Goal: Task Accomplishment & Management: Use online tool/utility

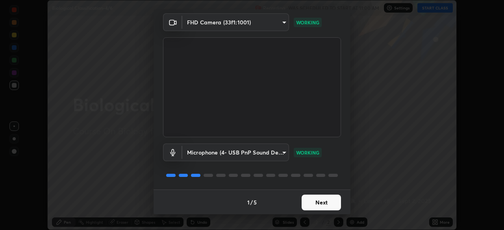
scroll to position [28, 0]
click at [307, 203] on button "Next" at bounding box center [320, 202] width 39 height 16
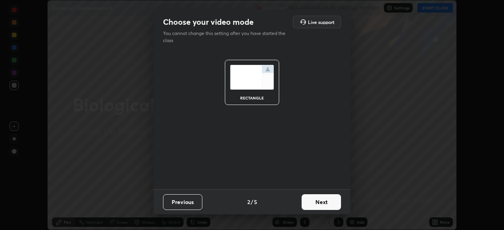
scroll to position [0, 0]
click at [309, 207] on button "Next" at bounding box center [320, 202] width 39 height 16
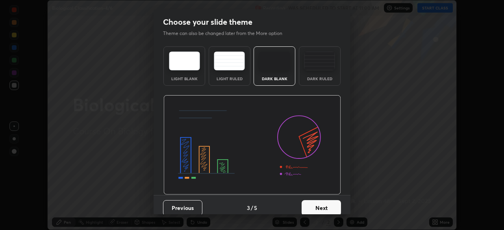
click at [306, 207] on button "Next" at bounding box center [320, 208] width 39 height 16
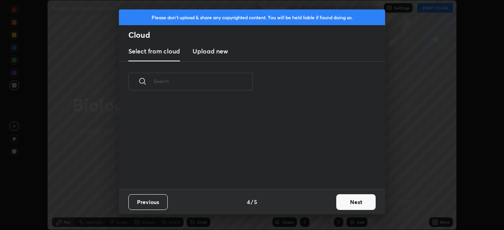
click at [240, 83] on input "text" at bounding box center [202, 81] width 99 height 33
click at [239, 83] on input "text" at bounding box center [202, 81] width 99 height 33
click at [236, 84] on input "text" at bounding box center [202, 81] width 99 height 33
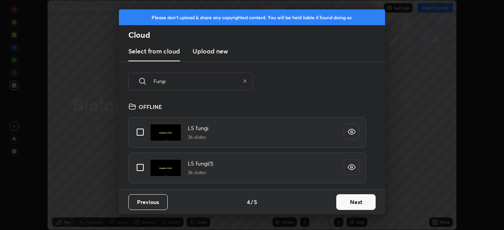
scroll to position [87, 253]
type input "Fungi"
click at [143, 134] on input "grid" at bounding box center [140, 132] width 17 height 17
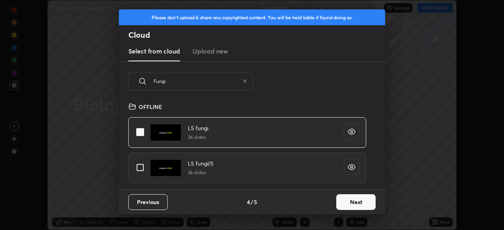
click at [144, 133] on input "grid" at bounding box center [140, 132] width 17 height 17
checkbox input "false"
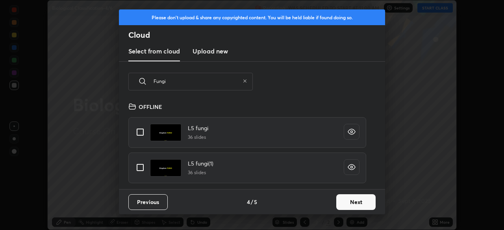
click at [142, 169] on input "grid" at bounding box center [140, 167] width 17 height 17
checkbox input "true"
click at [244, 83] on icon at bounding box center [244, 81] width 5 height 5
click at [224, 83] on input "text" at bounding box center [202, 81] width 99 height 33
checkbox input "false"
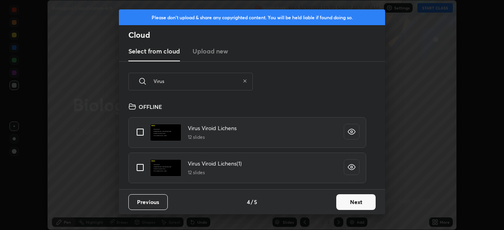
type input "Virus"
click at [142, 135] on input "grid" at bounding box center [140, 132] width 17 height 17
checkbox input "true"
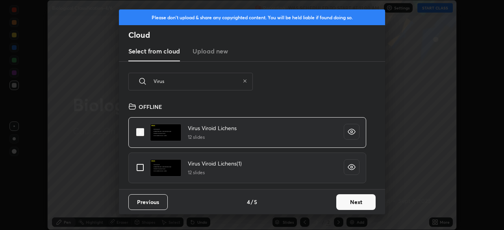
click at [345, 204] on button "Next" at bounding box center [355, 202] width 39 height 16
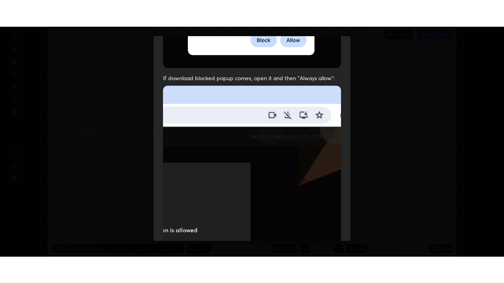
scroll to position [188, 0]
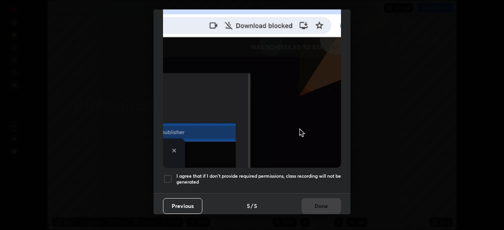
click at [242, 180] on h5 "I agree that if I don't provide required permissions, class recording will not …" at bounding box center [258, 179] width 164 height 12
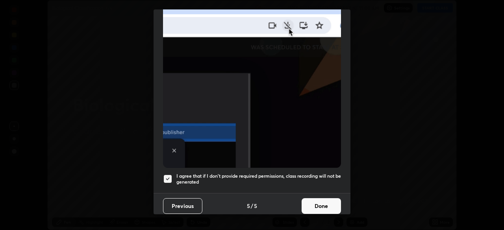
click at [316, 202] on button "Done" at bounding box center [320, 206] width 39 height 16
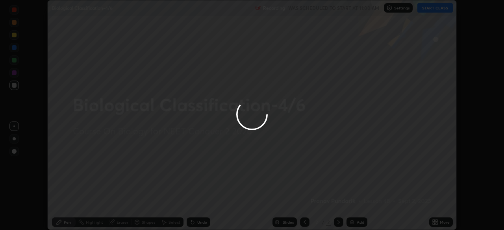
click at [306, 223] on div at bounding box center [252, 115] width 504 height 230
click at [302, 221] on div at bounding box center [252, 115] width 504 height 230
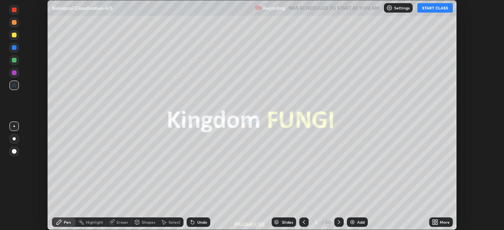
click at [303, 222] on icon at bounding box center [304, 222] width 6 height 6
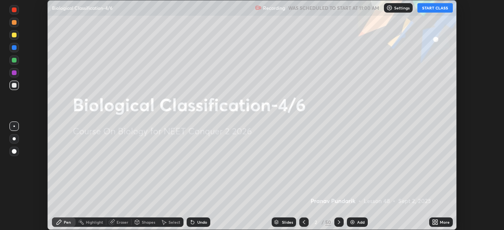
click at [360, 222] on div "Add" at bounding box center [360, 222] width 7 height 4
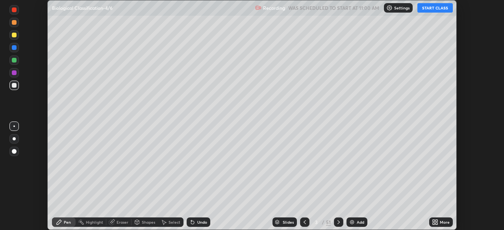
click at [436, 221] on icon at bounding box center [436, 221] width 2 height 2
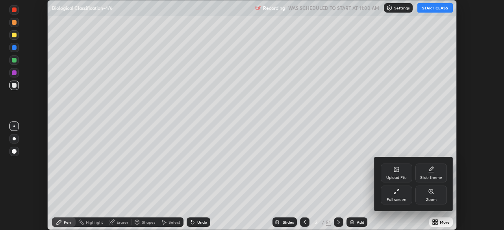
click at [400, 200] on div "Full screen" at bounding box center [396, 200] width 20 height 4
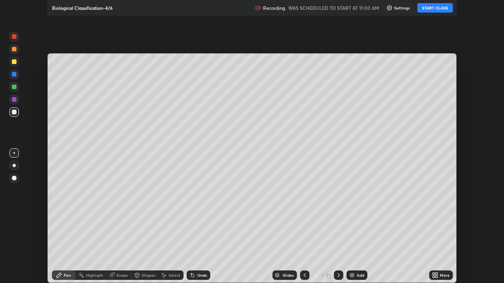
scroll to position [283, 504]
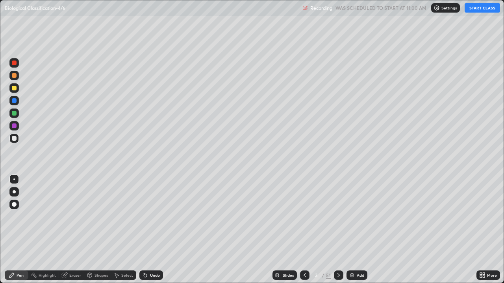
click at [469, 12] on button "START CLASS" at bounding box center [481, 7] width 35 height 9
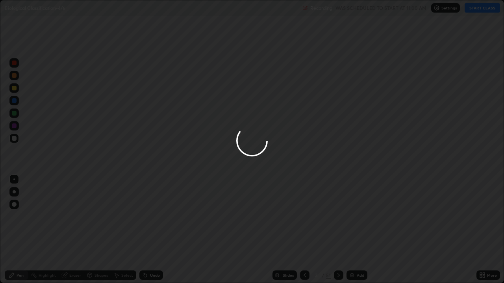
click at [433, 48] on div at bounding box center [252, 141] width 504 height 283
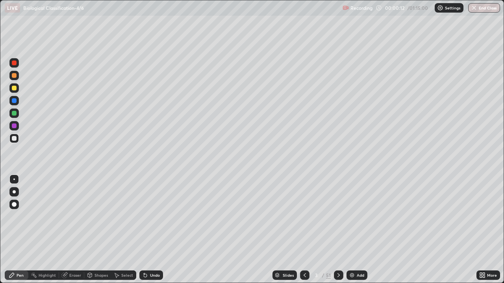
click at [15, 88] on div at bounding box center [14, 88] width 5 height 5
click at [15, 192] on div at bounding box center [14, 191] width 3 height 3
click at [354, 230] on div "Add" at bounding box center [356, 275] width 21 height 9
click at [278, 230] on icon at bounding box center [276, 275] width 5 height 5
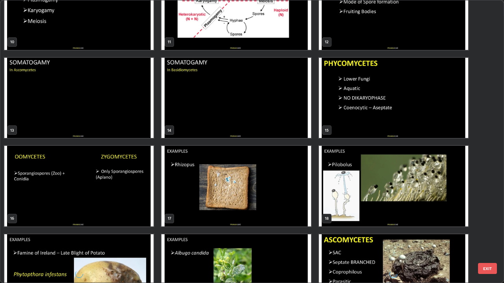
scroll to position [312, 0]
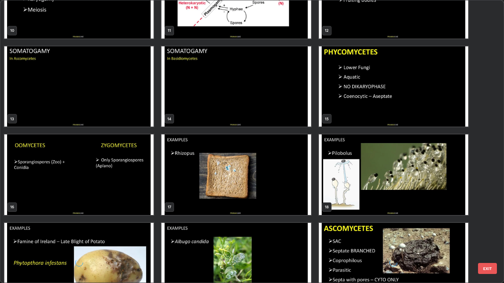
click at [199, 187] on img "grid" at bounding box center [235, 175] width 149 height 81
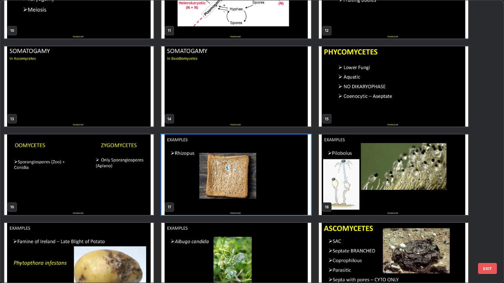
click at [197, 186] on img "grid" at bounding box center [235, 175] width 149 height 81
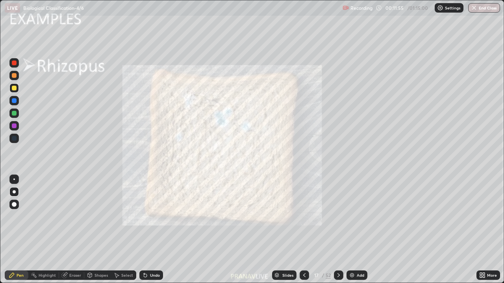
click at [288, 230] on div "Slides" at bounding box center [287, 275] width 11 height 4
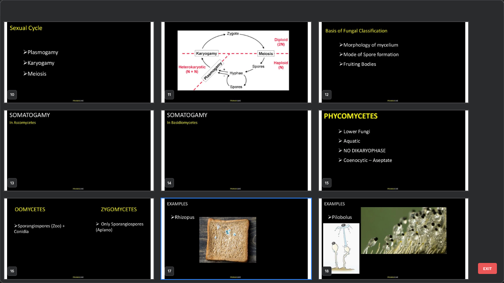
scroll to position [296, 0]
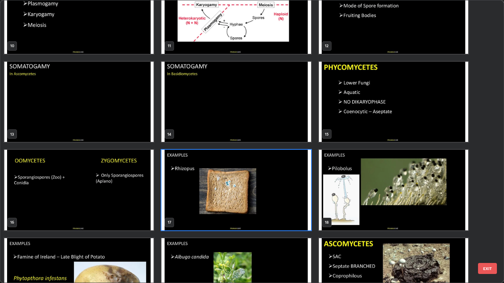
click at [131, 194] on img "grid" at bounding box center [78, 190] width 149 height 81
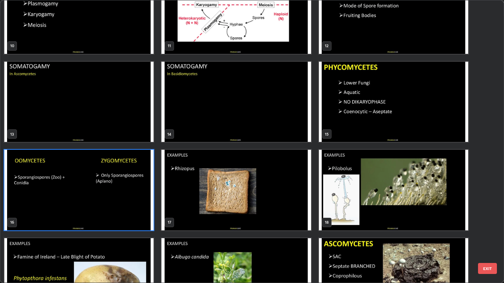
click at [128, 199] on img "grid" at bounding box center [78, 190] width 149 height 81
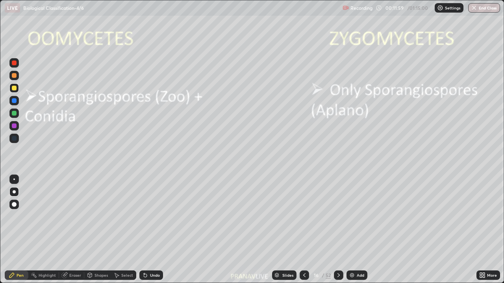
click at [126, 198] on img "grid" at bounding box center [78, 190] width 149 height 81
click at [121, 192] on img "grid" at bounding box center [78, 190] width 149 height 81
click at [15, 88] on div at bounding box center [14, 88] width 5 height 5
click at [282, 230] on div "Slides" at bounding box center [284, 275] width 24 height 9
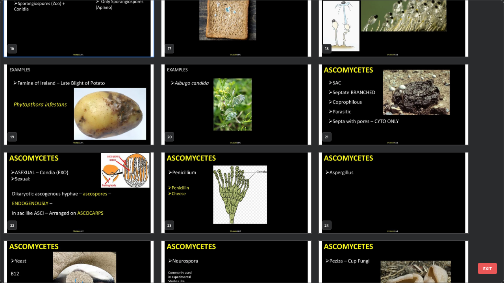
scroll to position [470, 0]
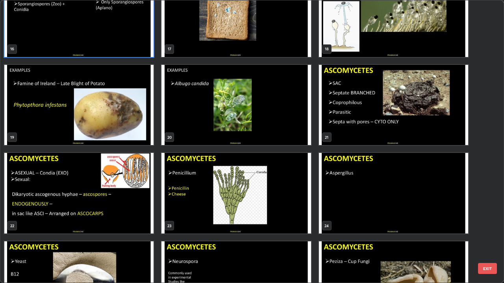
click at [199, 203] on img "grid" at bounding box center [235, 193] width 149 height 81
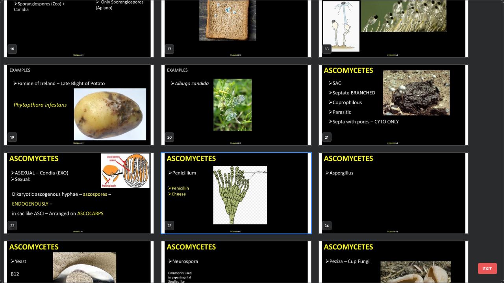
click at [202, 203] on img "grid" at bounding box center [235, 193] width 149 height 81
click at [205, 201] on img "grid" at bounding box center [235, 193] width 149 height 81
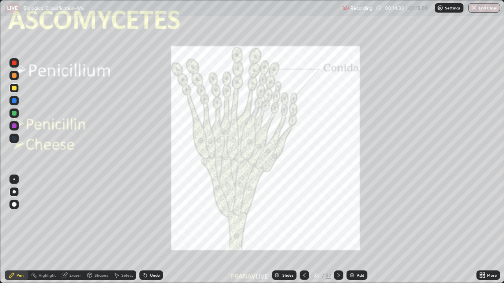
click at [207, 201] on img "grid" at bounding box center [235, 193] width 149 height 81
click at [358, 230] on div "Add" at bounding box center [356, 275] width 21 height 9
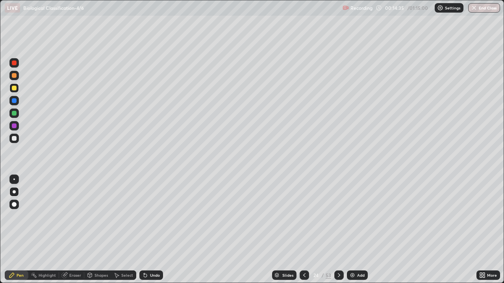
click at [15, 89] on div at bounding box center [14, 88] width 5 height 5
click at [15, 140] on div at bounding box center [14, 138] width 5 height 5
click at [14, 138] on div at bounding box center [14, 138] width 5 height 5
click at [14, 141] on div at bounding box center [13, 138] width 9 height 9
click at [18, 64] on div at bounding box center [13, 62] width 9 height 9
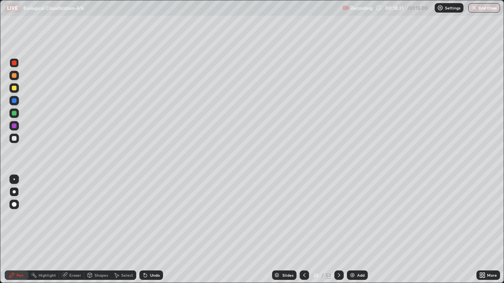
click at [353, 230] on img at bounding box center [352, 275] width 6 height 6
click at [282, 230] on div "Slides" at bounding box center [287, 275] width 11 height 4
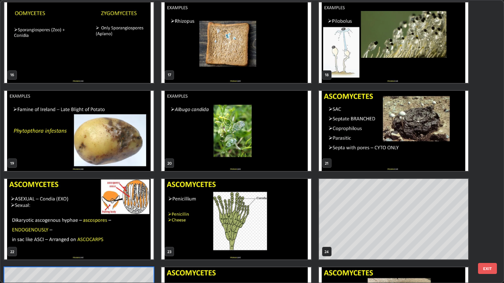
scroll to position [438, 0]
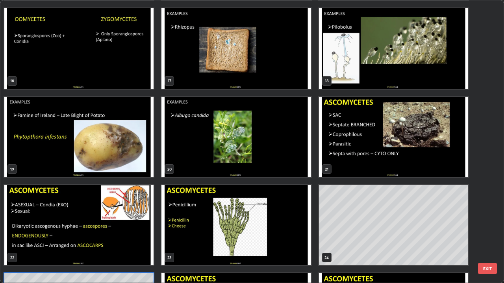
click at [351, 170] on img "grid" at bounding box center [393, 137] width 149 height 81
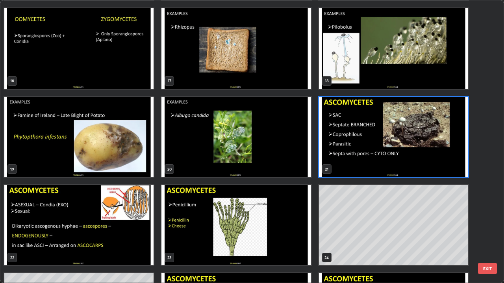
click at [352, 168] on img "grid" at bounding box center [393, 137] width 149 height 81
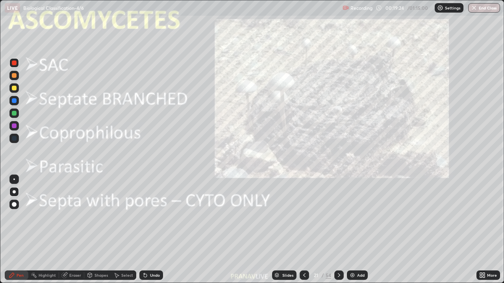
click at [351, 168] on img "grid" at bounding box center [393, 137] width 149 height 81
click at [480, 230] on icon at bounding box center [481, 274] width 2 height 2
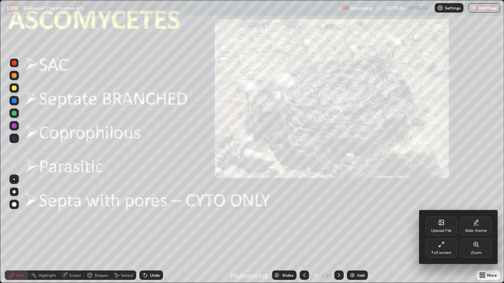
click at [474, 230] on div "Zoom" at bounding box center [476, 253] width 11 height 4
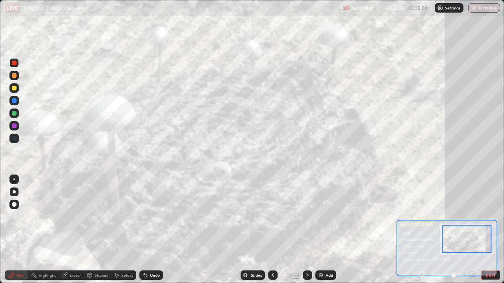
click at [255, 230] on div "Slides" at bounding box center [256, 275] width 11 height 4
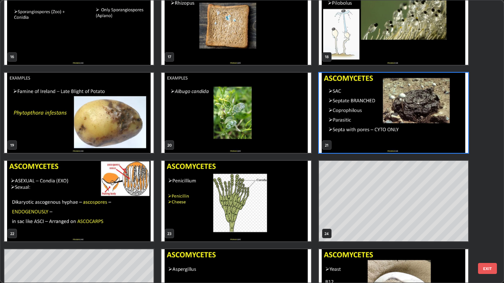
scroll to position [463, 0]
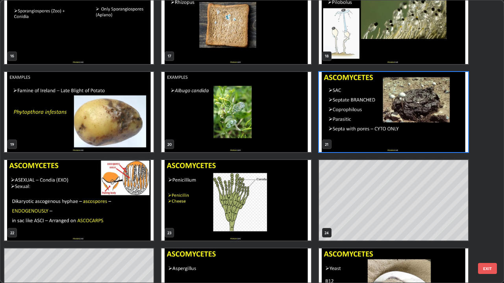
click at [184, 210] on img "grid" at bounding box center [235, 200] width 149 height 81
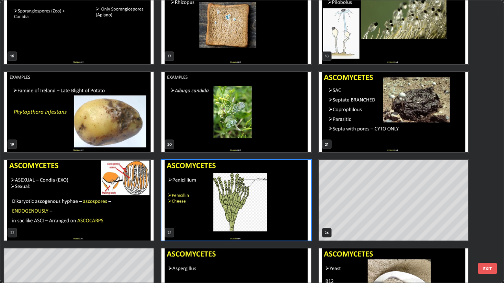
click at [182, 208] on img "grid" at bounding box center [235, 200] width 149 height 81
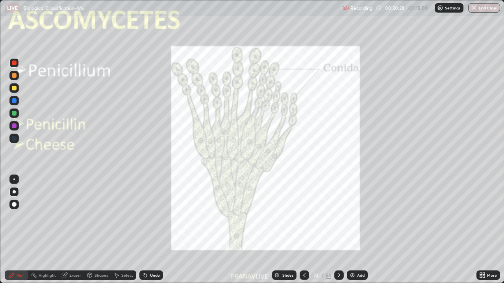
click at [180, 206] on img "grid" at bounding box center [235, 200] width 149 height 81
click at [339, 230] on icon at bounding box center [339, 275] width 6 height 6
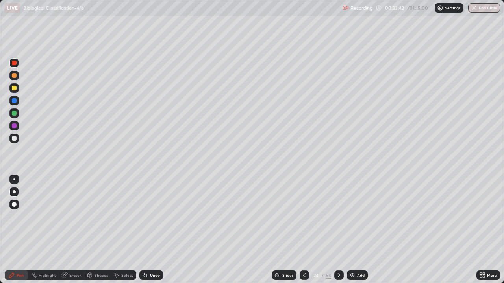
click at [338, 230] on icon at bounding box center [339, 275] width 6 height 6
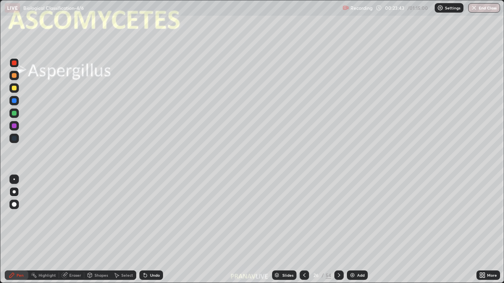
click at [336, 230] on icon at bounding box center [339, 275] width 6 height 6
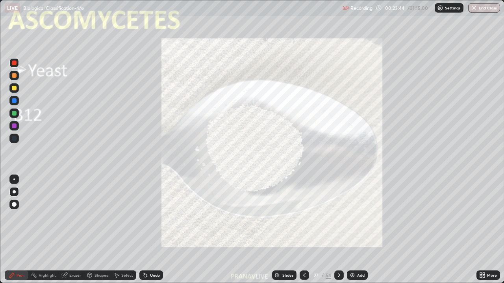
click at [304, 230] on icon at bounding box center [304, 275] width 6 height 6
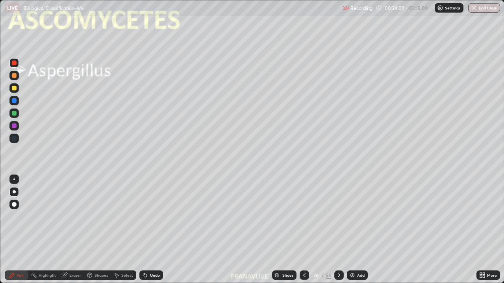
click at [338, 230] on icon at bounding box center [339, 275] width 6 height 6
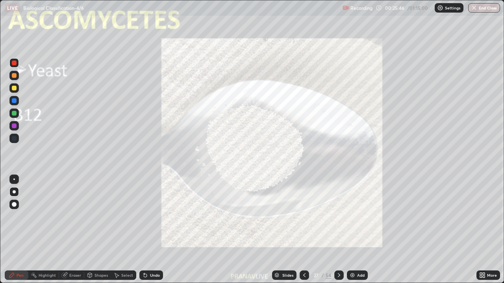
click at [338, 230] on div at bounding box center [338, 275] width 9 height 9
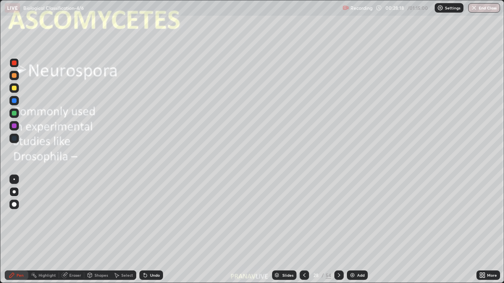
click at [335, 230] on div at bounding box center [338, 275] width 9 height 9
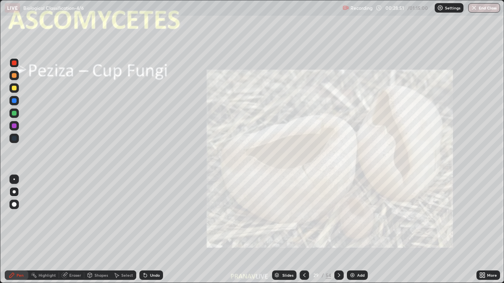
click at [338, 230] on icon at bounding box center [339, 275] width 6 height 6
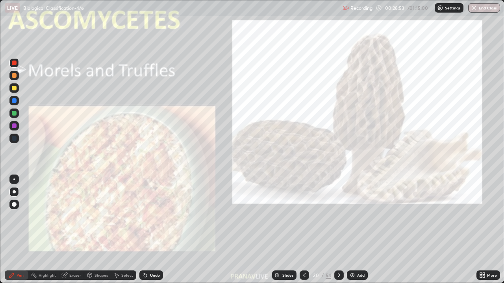
click at [480, 230] on icon at bounding box center [481, 274] width 2 height 2
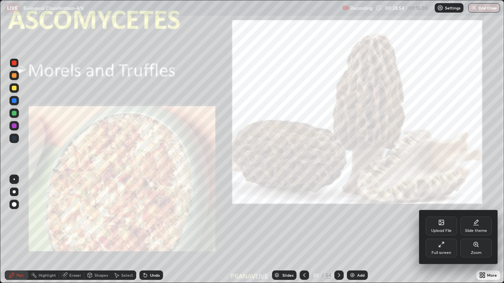
click at [466, 230] on div "Zoom" at bounding box center [475, 248] width 31 height 19
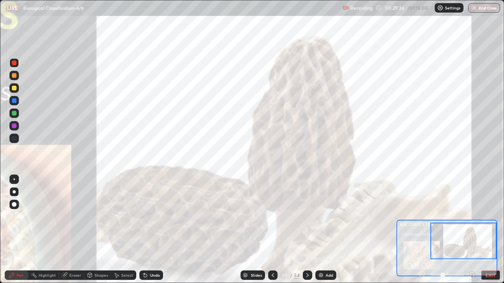
click at [498, 230] on button "EXIT" at bounding box center [490, 275] width 19 height 9
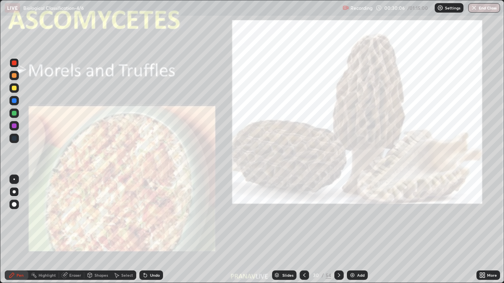
click at [283, 230] on div "Slides" at bounding box center [287, 275] width 11 height 4
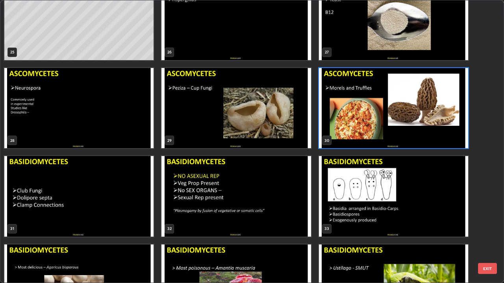
scroll to position [733, 0]
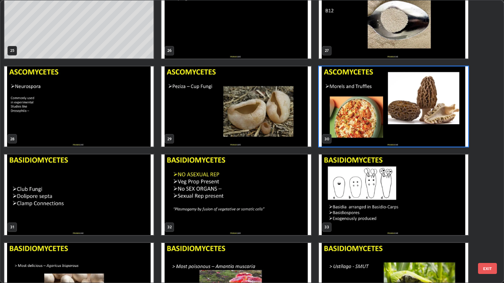
click at [376, 123] on img "grid" at bounding box center [393, 106] width 149 height 81
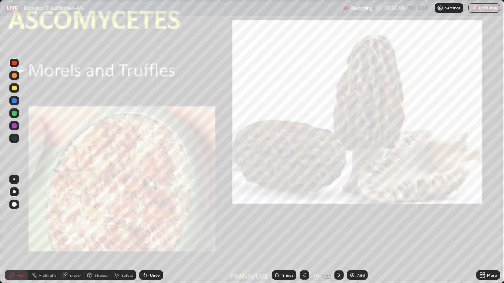
click at [376, 125] on img "grid" at bounding box center [393, 106] width 149 height 81
click at [375, 125] on img "grid" at bounding box center [393, 106] width 149 height 81
click at [362, 230] on div "Add" at bounding box center [360, 275] width 7 height 4
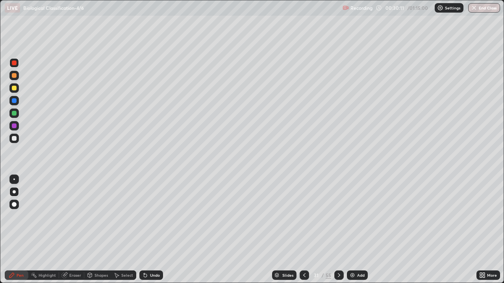
click at [289, 230] on div "Slides" at bounding box center [287, 275] width 11 height 4
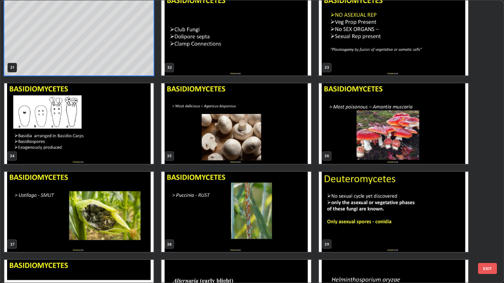
scroll to position [893, 0]
click at [284, 159] on img "grid" at bounding box center [235, 123] width 149 height 81
click at [286, 157] on img "grid" at bounding box center [235, 123] width 149 height 81
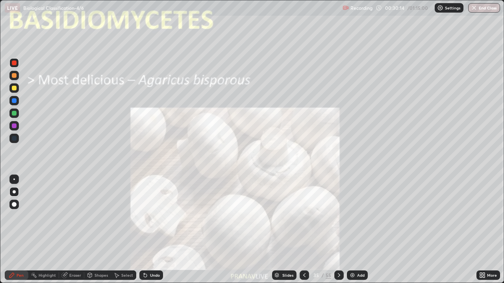
click at [286, 155] on img "grid" at bounding box center [235, 123] width 149 height 81
click at [289, 156] on img "grid" at bounding box center [235, 123] width 149 height 81
click at [480, 230] on icon at bounding box center [481, 274] width 2 height 2
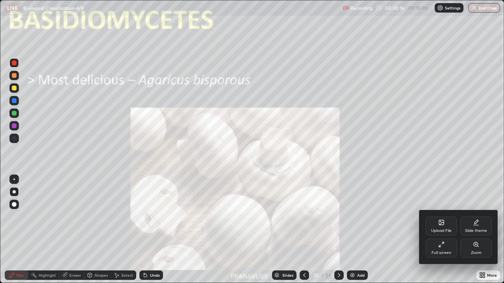
click at [466, 230] on div "Zoom" at bounding box center [475, 248] width 31 height 19
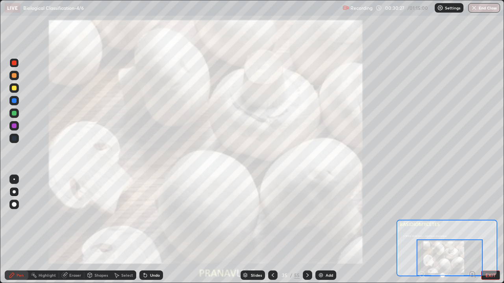
click at [494, 230] on button "EXIT" at bounding box center [490, 275] width 19 height 9
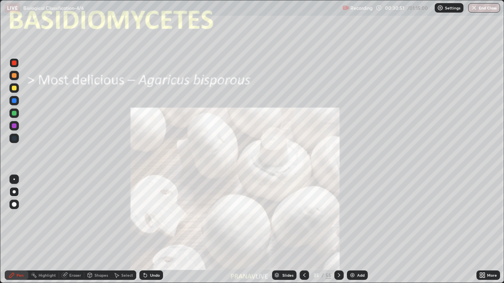
click at [337, 230] on icon at bounding box center [339, 275] width 6 height 6
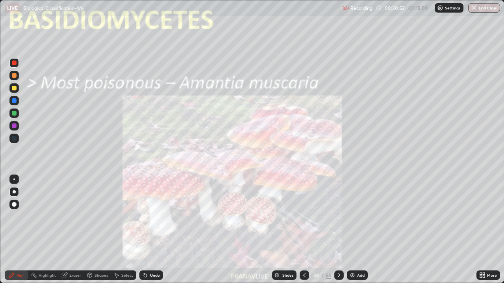
click at [480, 230] on icon at bounding box center [481, 277] width 2 height 2
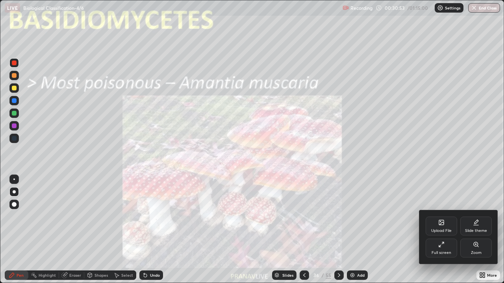
click at [467, 230] on div "Zoom" at bounding box center [475, 248] width 31 height 19
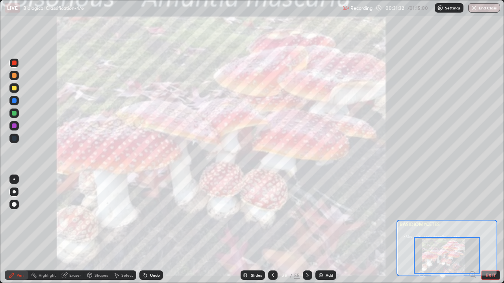
click at [490, 230] on button "EXIT" at bounding box center [490, 275] width 19 height 9
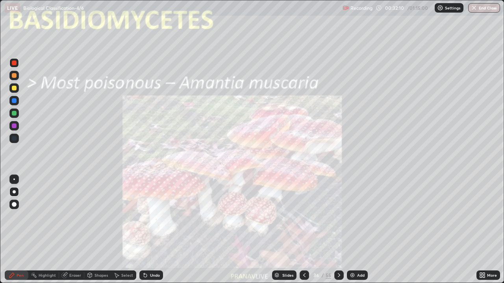
click at [338, 230] on icon at bounding box center [339, 275] width 6 height 6
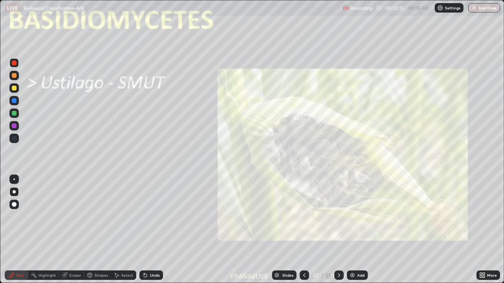
click at [480, 230] on icon at bounding box center [481, 274] width 2 height 2
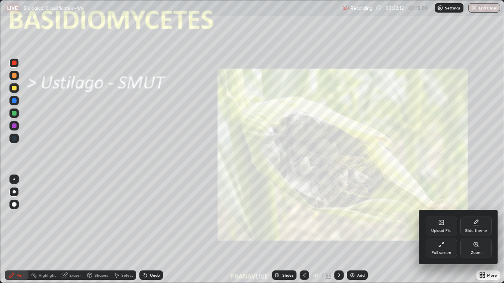
click at [472, 230] on div "Zoom" at bounding box center [475, 248] width 31 height 19
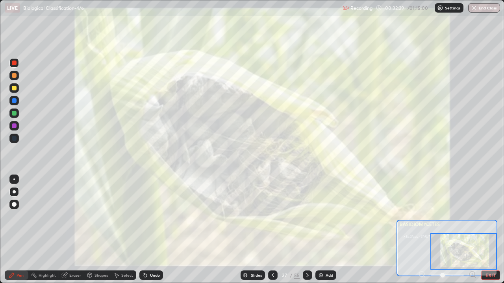
click at [494, 230] on button "EXIT" at bounding box center [490, 275] width 19 height 9
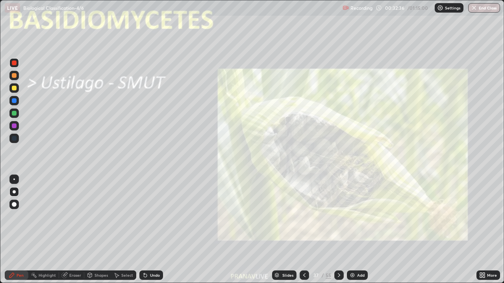
click at [338, 230] on icon at bounding box center [339, 275] width 2 height 4
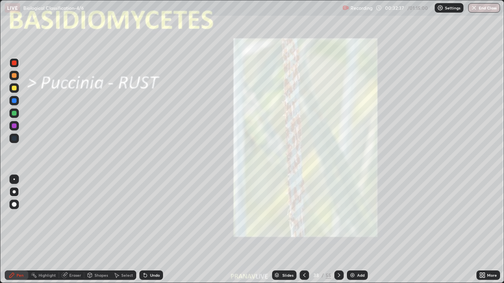
click at [487, 230] on div "More" at bounding box center [492, 275] width 10 height 4
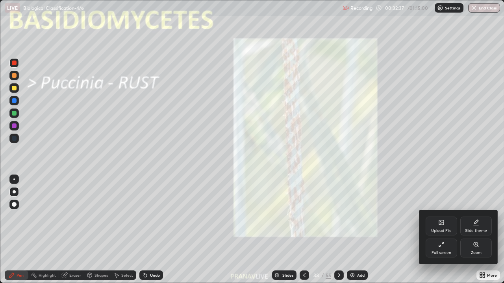
click at [473, 230] on div "Zoom" at bounding box center [475, 248] width 31 height 19
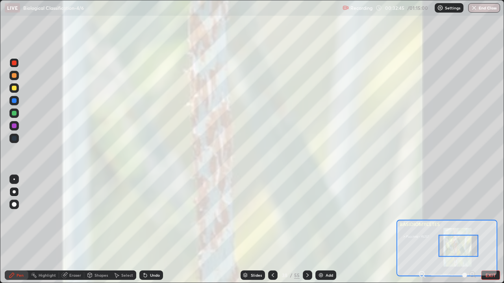
click at [495, 230] on button "EXIT" at bounding box center [490, 275] width 19 height 9
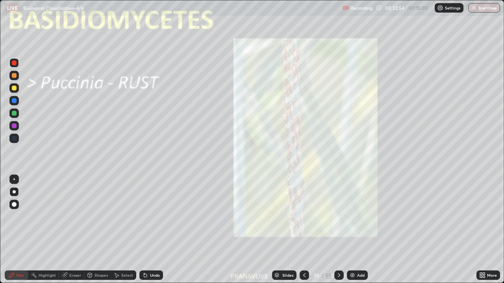
click at [300, 230] on div at bounding box center [303, 275] width 9 height 9
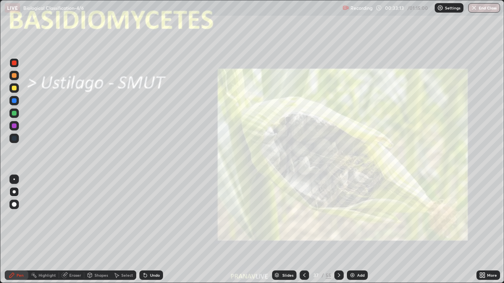
click at [338, 230] on icon at bounding box center [339, 275] width 6 height 6
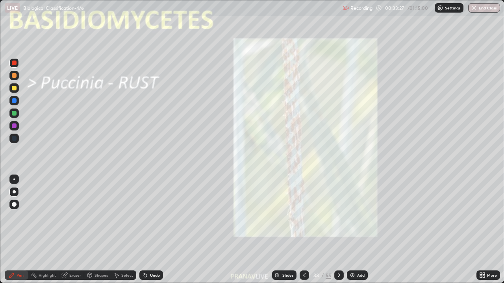
click at [284, 230] on div "Slides" at bounding box center [287, 275] width 11 height 4
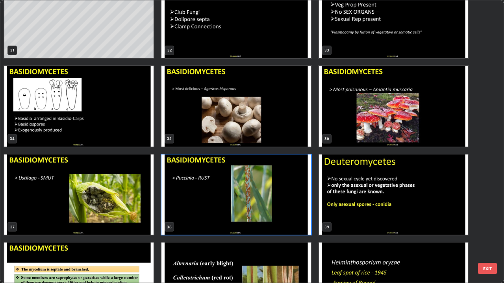
scroll to position [909, 0]
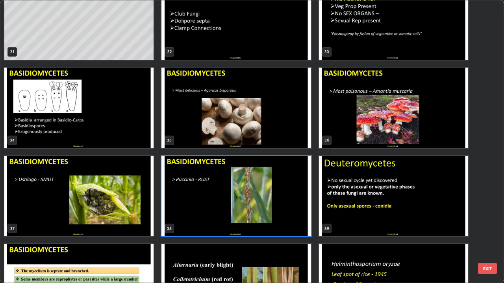
click at [296, 194] on img "grid" at bounding box center [235, 196] width 149 height 81
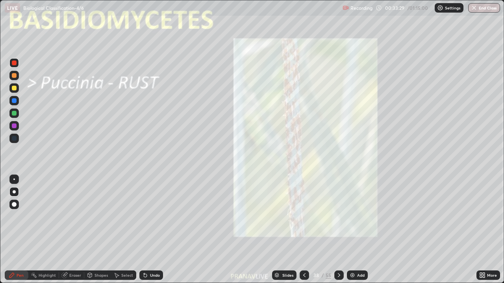
click at [295, 195] on img "grid" at bounding box center [235, 196] width 149 height 81
click at [362, 230] on div "Add" at bounding box center [360, 275] width 7 height 4
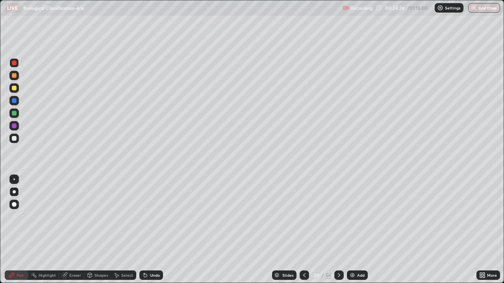
click at [71, 230] on div "Eraser" at bounding box center [75, 275] width 12 height 4
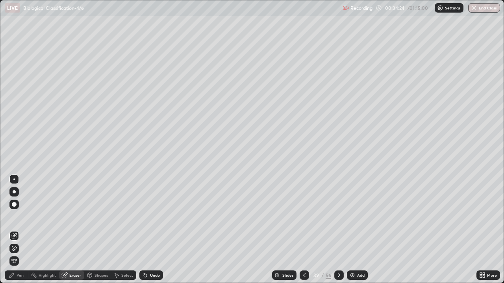
click at [16, 230] on icon at bounding box center [15, 235] width 4 height 4
click at [18, 230] on div "Pen" at bounding box center [17, 275] width 24 height 9
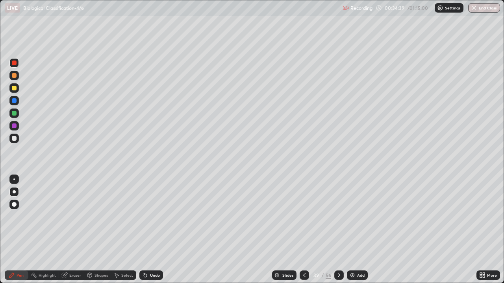
click at [17, 139] on div at bounding box center [13, 138] width 9 height 9
click at [353, 230] on div "Add" at bounding box center [357, 275] width 21 height 9
click at [14, 89] on div at bounding box center [14, 88] width 5 height 5
click at [153, 230] on div "Undo" at bounding box center [151, 275] width 24 height 9
click at [15, 138] on div at bounding box center [14, 138] width 5 height 5
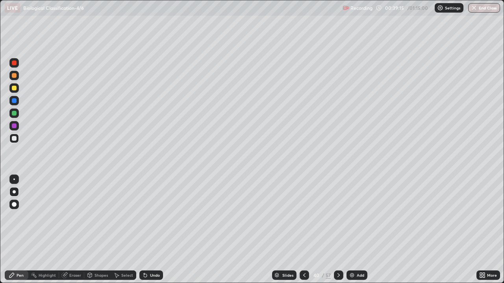
click at [284, 230] on div "Slides" at bounding box center [284, 275] width 24 height 9
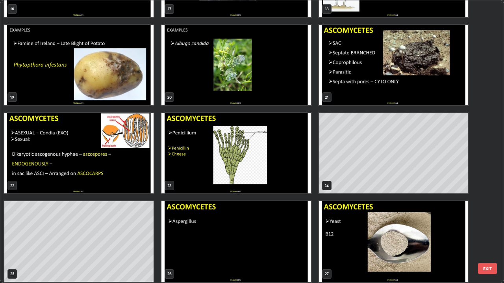
scroll to position [507, 0]
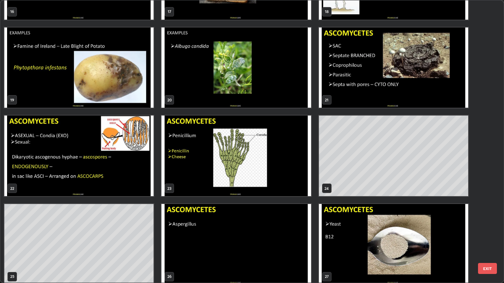
click at [136, 170] on img "grid" at bounding box center [78, 156] width 149 height 81
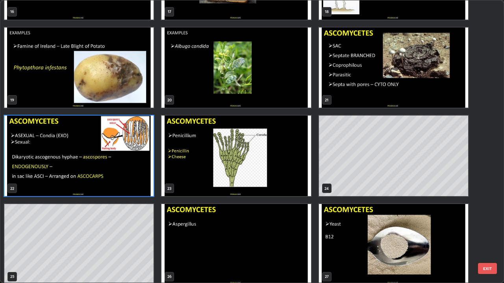
click at [135, 166] on img "grid" at bounding box center [78, 156] width 149 height 81
click at [138, 161] on img "grid" at bounding box center [78, 156] width 149 height 81
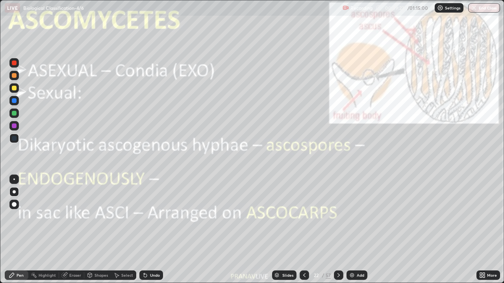
click at [138, 157] on img "grid" at bounding box center [78, 156] width 149 height 81
click at [13, 92] on div at bounding box center [13, 87] width 9 height 9
click at [283, 230] on div "Slides" at bounding box center [284, 275] width 24 height 9
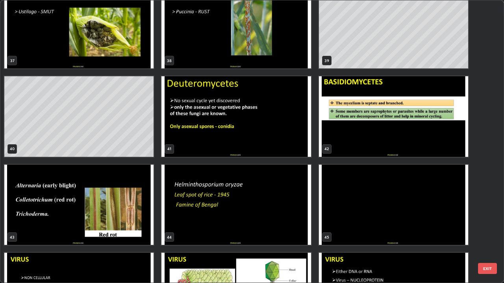
scroll to position [1078, 0]
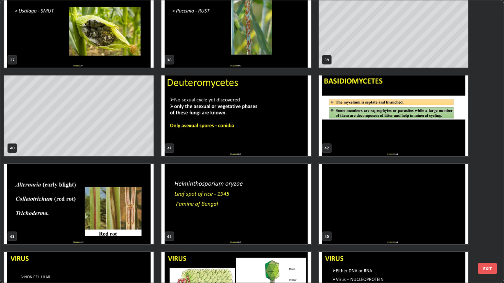
click at [137, 215] on img "grid" at bounding box center [78, 204] width 149 height 81
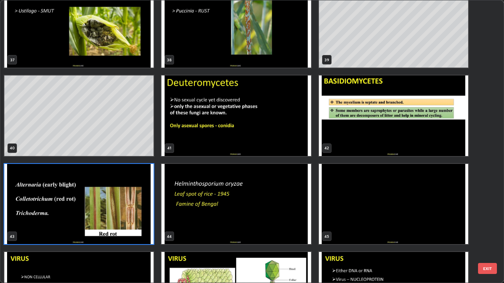
click at [136, 214] on img "grid" at bounding box center [78, 204] width 149 height 81
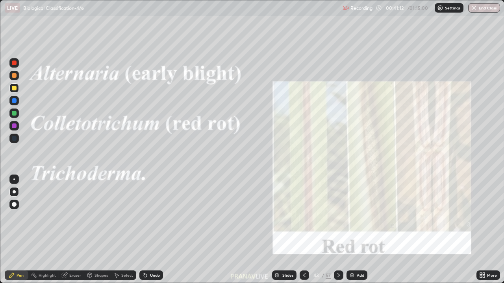
click at [136, 213] on img "grid" at bounding box center [78, 204] width 149 height 81
click at [479, 230] on icon at bounding box center [482, 275] width 6 height 6
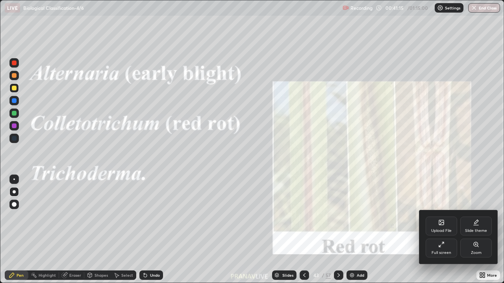
click at [470, 230] on div "Zoom" at bounding box center [475, 248] width 31 height 19
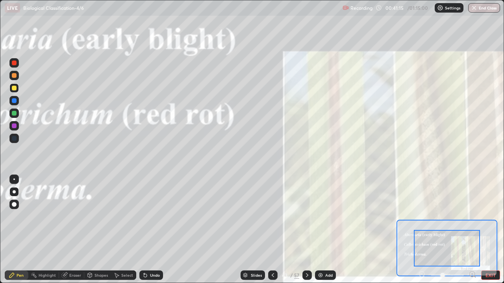
click at [495, 230] on button "EXIT" at bounding box center [490, 275] width 19 height 9
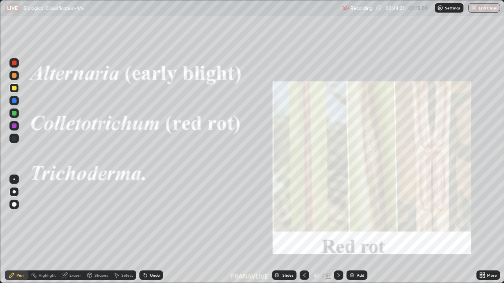
click at [282, 230] on div "Slides" at bounding box center [284, 275] width 24 height 9
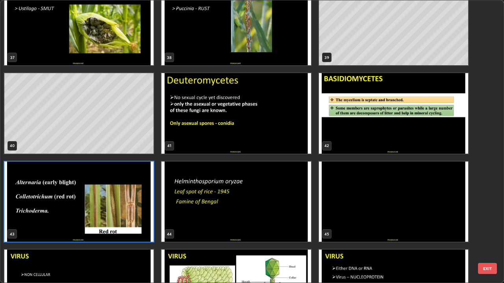
scroll to position [1080, 0]
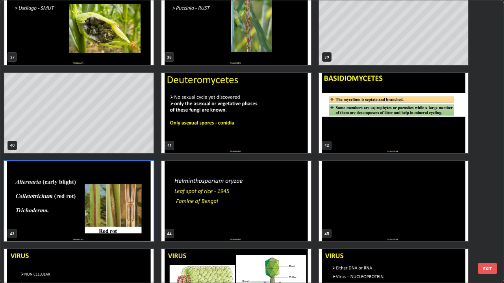
click at [138, 198] on img "grid" at bounding box center [78, 201] width 149 height 81
click at [138, 200] on img "grid" at bounding box center [78, 201] width 149 height 81
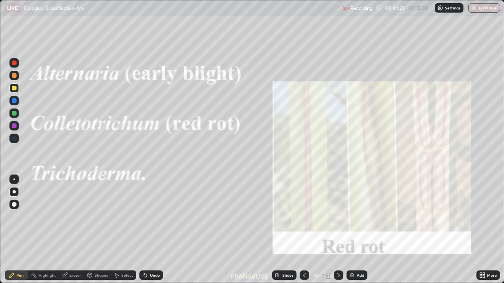
click at [138, 201] on img "grid" at bounding box center [78, 201] width 149 height 81
click at [483, 230] on icon at bounding box center [483, 277] width 2 height 2
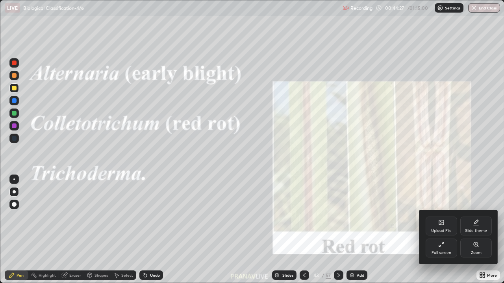
click at [475, 230] on div "Zoom" at bounding box center [475, 248] width 31 height 19
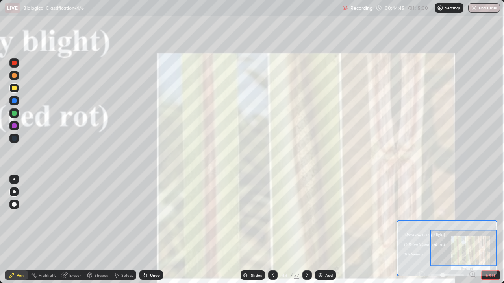
click at [496, 230] on button "EXIT" at bounding box center [490, 275] width 19 height 9
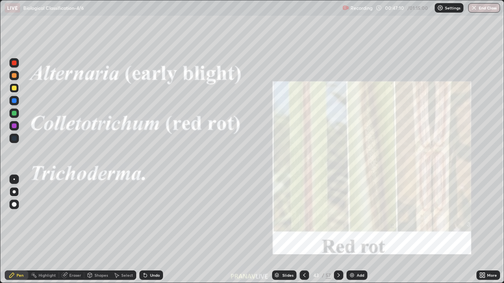
click at [334, 230] on div at bounding box center [338, 275] width 9 height 9
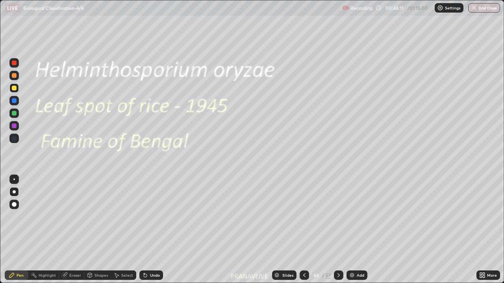
click at [361, 230] on div "Add" at bounding box center [359, 275] width 7 height 4
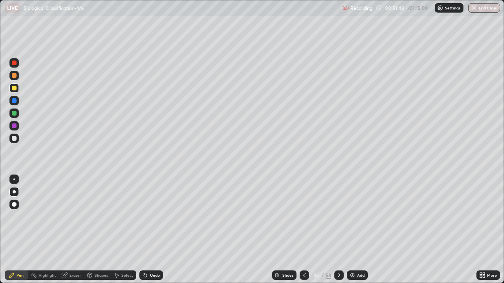
click at [354, 230] on img at bounding box center [352, 275] width 6 height 6
click at [11, 140] on div at bounding box center [13, 138] width 9 height 9
click at [14, 126] on div at bounding box center [14, 126] width 5 height 5
click at [17, 109] on div at bounding box center [13, 113] width 9 height 9
click at [17, 101] on div at bounding box center [13, 100] width 9 height 9
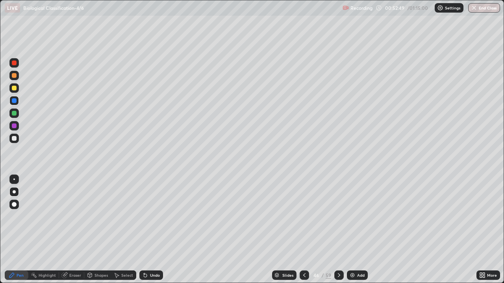
click at [18, 89] on div at bounding box center [13, 87] width 9 height 9
click at [10, 230] on div "Pen" at bounding box center [17, 275] width 24 height 9
click at [16, 140] on div at bounding box center [14, 138] width 5 height 5
click at [14, 62] on div at bounding box center [14, 63] width 5 height 5
click at [157, 230] on div "Undo" at bounding box center [155, 275] width 10 height 4
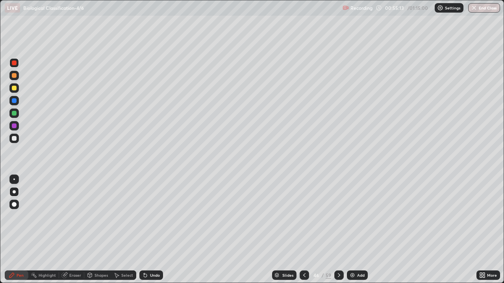
click at [156, 230] on div "Undo" at bounding box center [151, 275] width 24 height 9
click at [151, 230] on div "Undo" at bounding box center [151, 275] width 24 height 9
click at [287, 230] on div "Slides" at bounding box center [284, 275] width 24 height 9
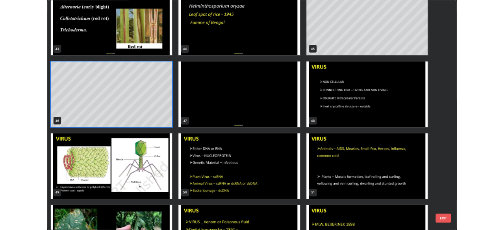
scroll to position [1259, 0]
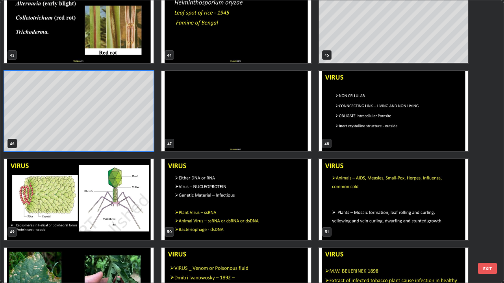
click at [142, 212] on img "grid" at bounding box center [78, 199] width 149 height 81
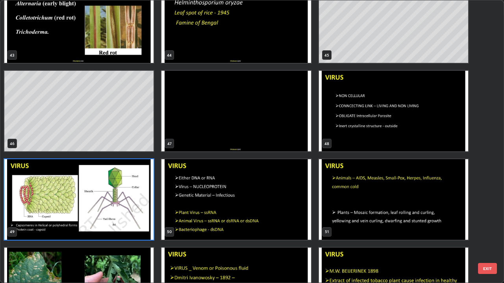
click at [142, 213] on img "grid" at bounding box center [78, 199] width 149 height 81
click at [142, 211] on img "grid" at bounding box center [78, 199] width 149 height 81
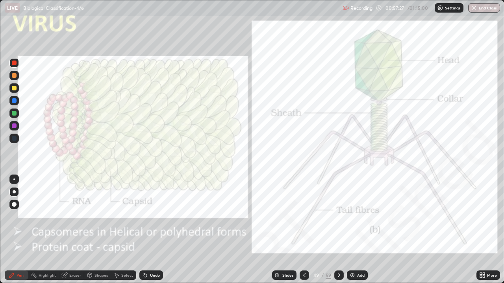
click at [143, 212] on img "grid" at bounding box center [78, 199] width 149 height 81
click at [482, 230] on icon at bounding box center [482, 275] width 6 height 6
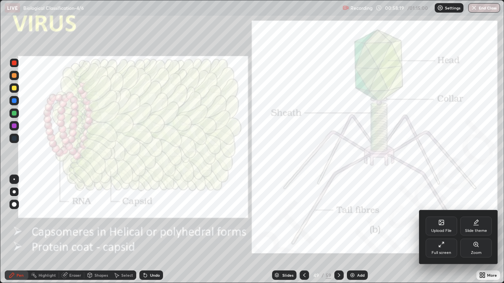
click at [441, 230] on div "Full screen" at bounding box center [441, 253] width 20 height 4
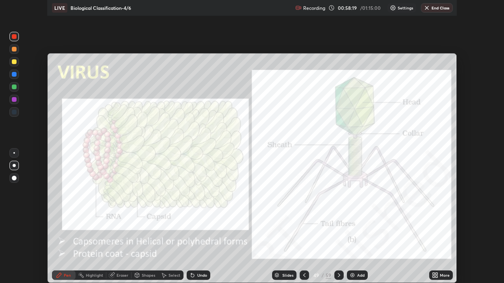
scroll to position [39110, 38836]
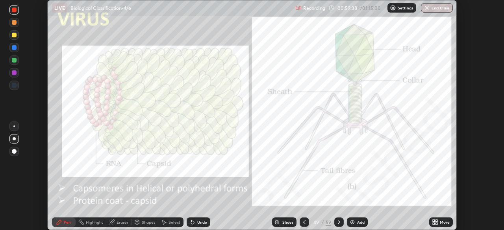
click at [437, 222] on icon at bounding box center [435, 222] width 6 height 6
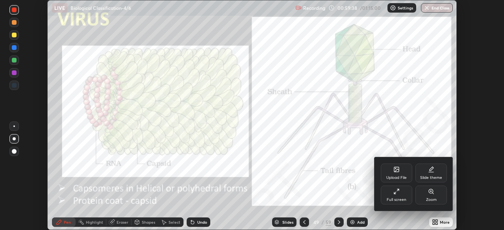
click at [399, 203] on div "Full screen" at bounding box center [395, 195] width 31 height 19
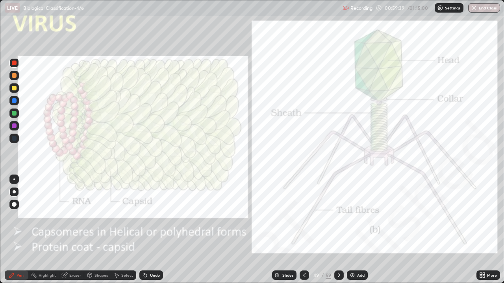
scroll to position [283, 504]
click at [282, 230] on div "Slides" at bounding box center [287, 275] width 11 height 4
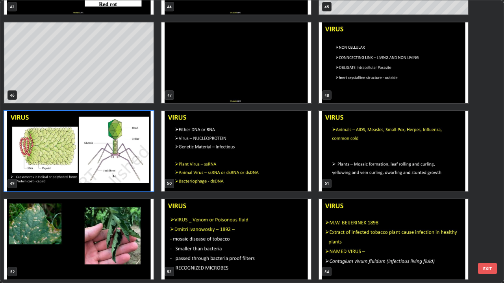
scroll to position [1308, 0]
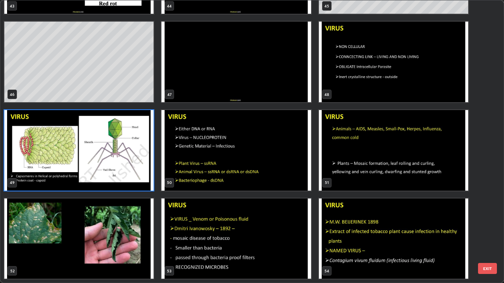
click at [272, 168] on img "grid" at bounding box center [235, 150] width 149 height 81
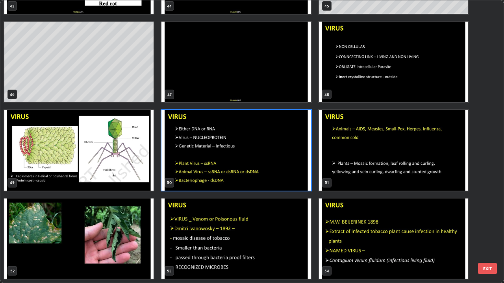
click at [273, 168] on img "grid" at bounding box center [235, 150] width 149 height 81
click at [274, 170] on img "grid" at bounding box center [235, 150] width 149 height 81
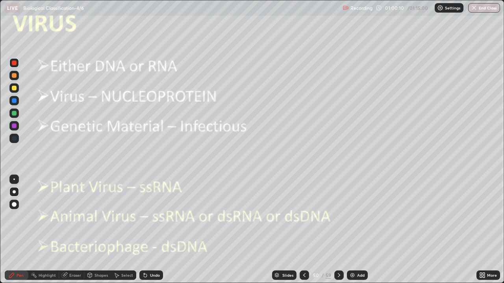
click at [274, 170] on img "grid" at bounding box center [235, 150] width 149 height 81
click at [478, 230] on div "More" at bounding box center [488, 275] width 24 height 9
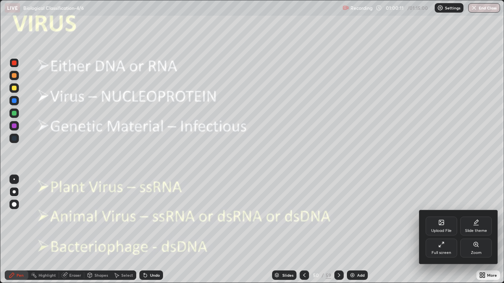
click at [469, 230] on div "Zoom" at bounding box center [475, 248] width 31 height 19
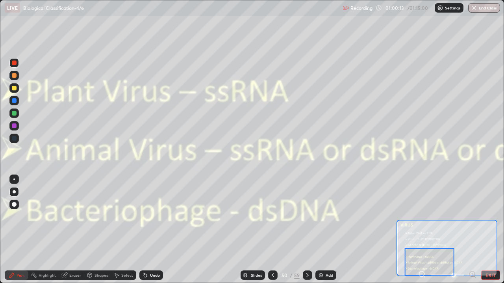
click at [421, 230] on div at bounding box center [429, 262] width 50 height 28
click at [424, 230] on icon at bounding box center [424, 277] width 2 height 2
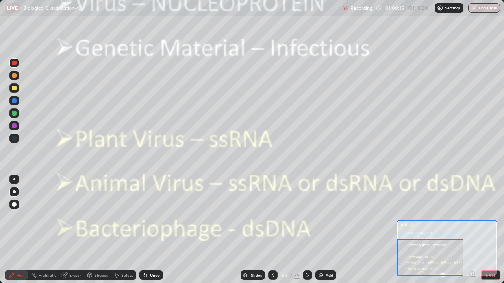
click at [441, 230] on div at bounding box center [430, 257] width 66 height 37
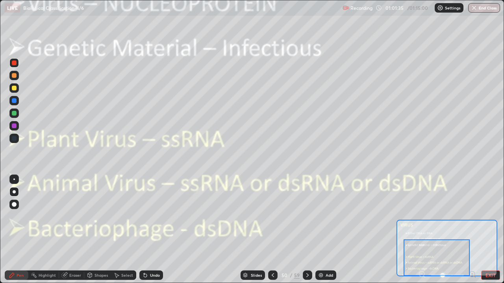
click at [328, 230] on div "Add" at bounding box center [328, 275] width 7 height 4
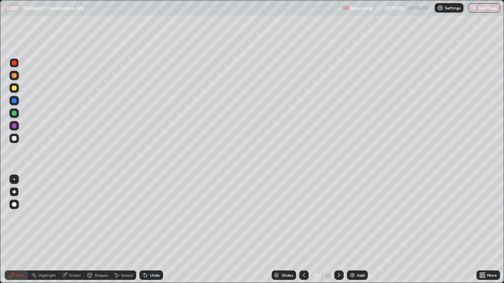
click at [287, 230] on div "Slides" at bounding box center [287, 275] width 11 height 4
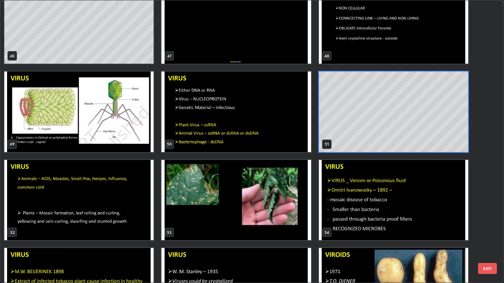
scroll to position [1354, 0]
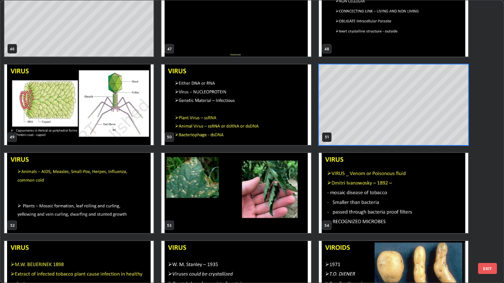
click at [349, 204] on img "grid" at bounding box center [393, 193] width 149 height 81
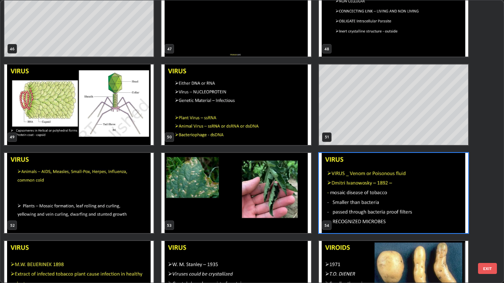
click at [348, 204] on img "grid" at bounding box center [393, 193] width 149 height 81
click at [346, 204] on img "grid" at bounding box center [393, 193] width 149 height 81
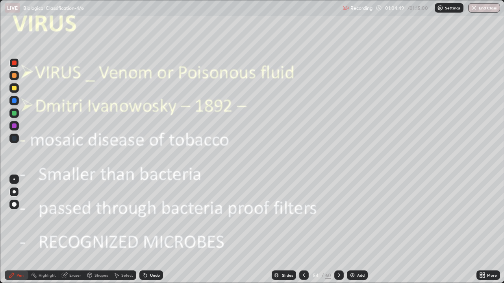
click at [345, 203] on img "grid" at bounding box center [393, 193] width 149 height 81
click at [484, 230] on icon at bounding box center [482, 275] width 6 height 6
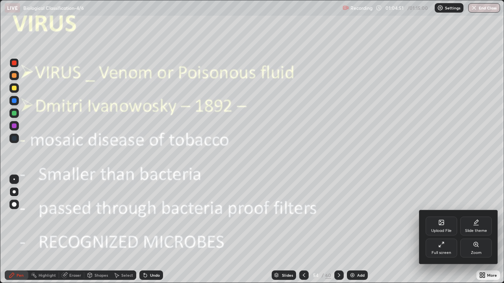
click at [467, 230] on div "Zoom" at bounding box center [475, 248] width 31 height 19
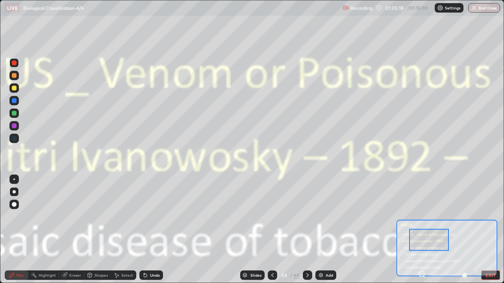
click at [499, 230] on button "EXIT" at bounding box center [490, 275] width 19 height 9
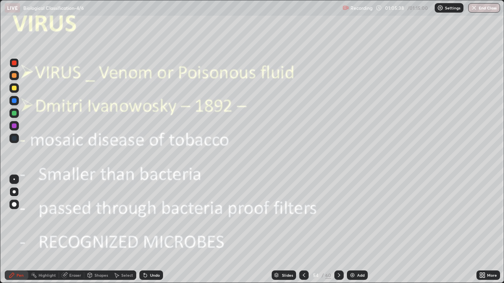
click at [286, 230] on div "Slides" at bounding box center [287, 275] width 11 height 4
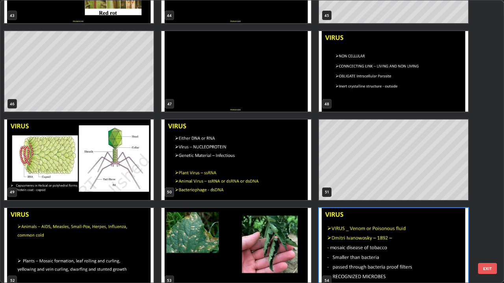
scroll to position [1299, 0]
click at [253, 230] on img "grid" at bounding box center [235, 248] width 149 height 81
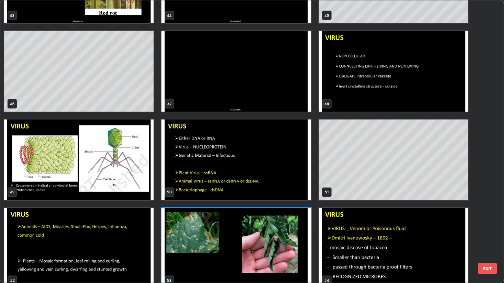
click at [255, 230] on img "grid" at bounding box center [235, 248] width 149 height 81
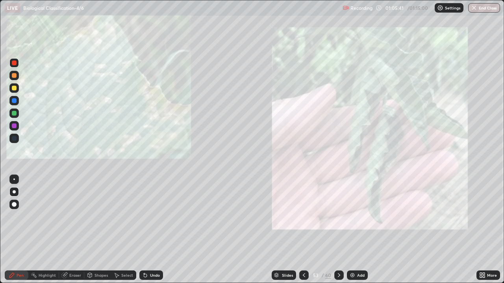
click at [255, 230] on img "grid" at bounding box center [235, 248] width 149 height 81
click at [480, 230] on icon at bounding box center [481, 274] width 2 height 2
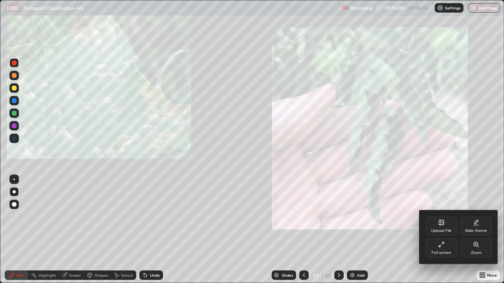
click at [471, 230] on div "Zoom" at bounding box center [476, 253] width 11 height 4
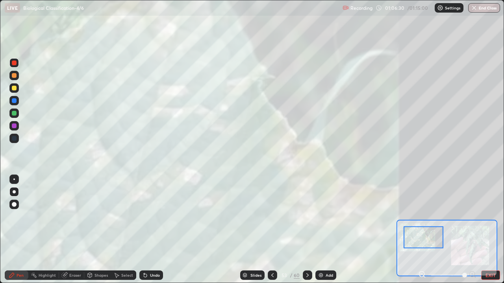
click at [490, 230] on button "EXIT" at bounding box center [490, 275] width 19 height 9
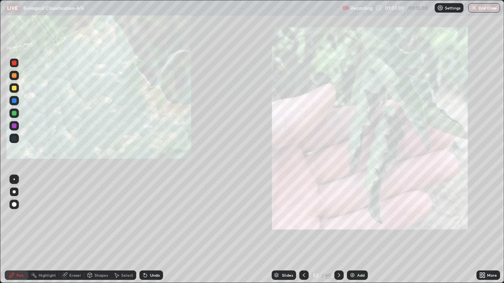
click at [285, 230] on div "Slides" at bounding box center [287, 275] width 11 height 4
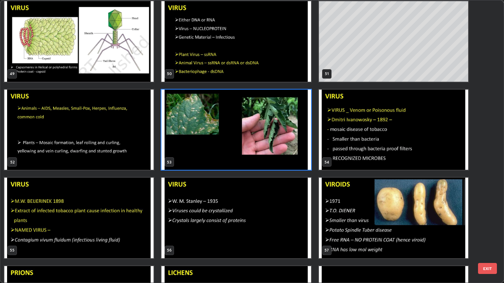
scroll to position [1417, 0]
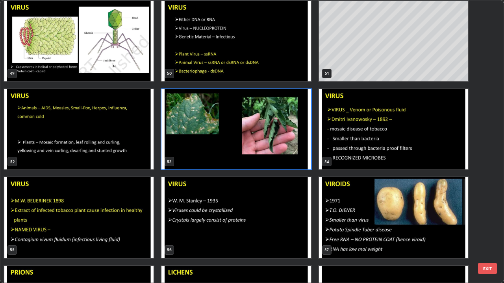
click at [142, 216] on img "grid" at bounding box center [78, 217] width 149 height 81
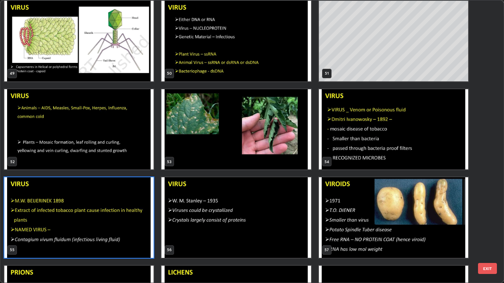
click at [142, 214] on img "grid" at bounding box center [78, 217] width 149 height 81
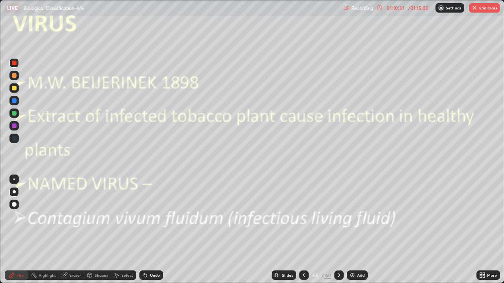
click at [340, 230] on icon at bounding box center [339, 275] width 6 height 6
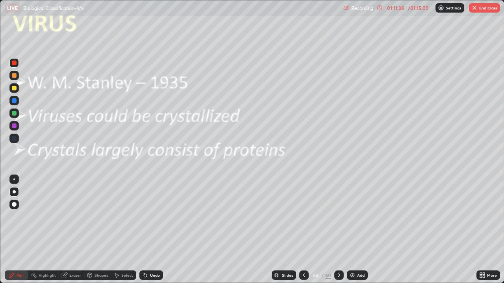
click at [357, 230] on div "Add" at bounding box center [360, 275] width 7 height 4
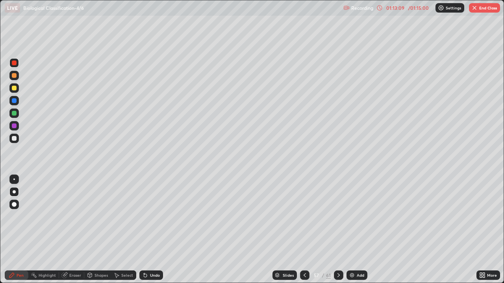
click at [478, 7] on button "End Class" at bounding box center [484, 7] width 31 height 9
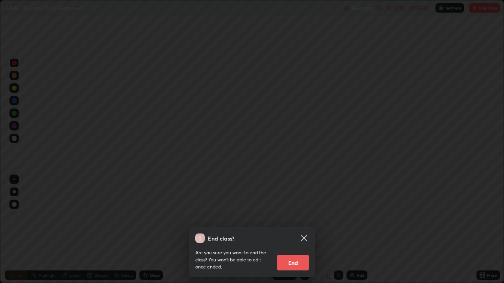
click at [292, 230] on button "End" at bounding box center [292, 263] width 31 height 16
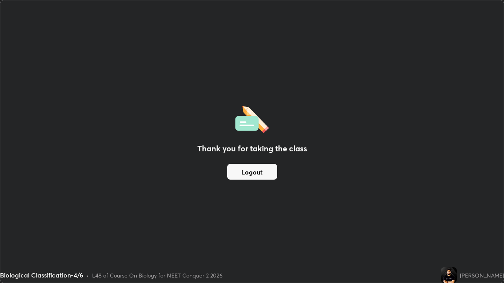
click at [227, 171] on button "Logout" at bounding box center [252, 172] width 50 height 16
click at [236, 170] on button "Logout" at bounding box center [252, 172] width 50 height 16
